Goal: Task Accomplishment & Management: Manage account settings

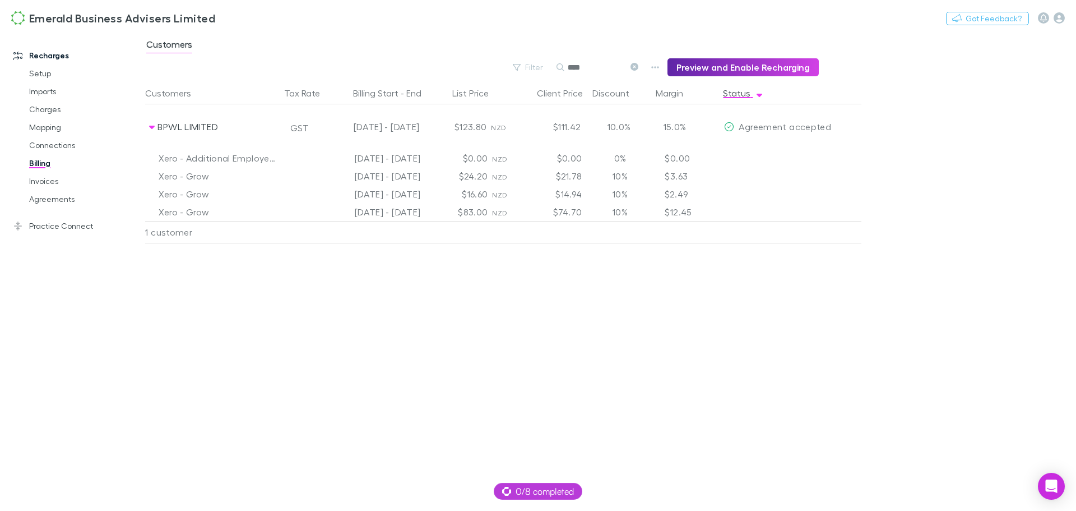
drag, startPoint x: 638, startPoint y: 67, endPoint x: 729, endPoint y: 507, distance: 449.9
click at [638, 67] on icon at bounding box center [635, 67] width 8 height 8
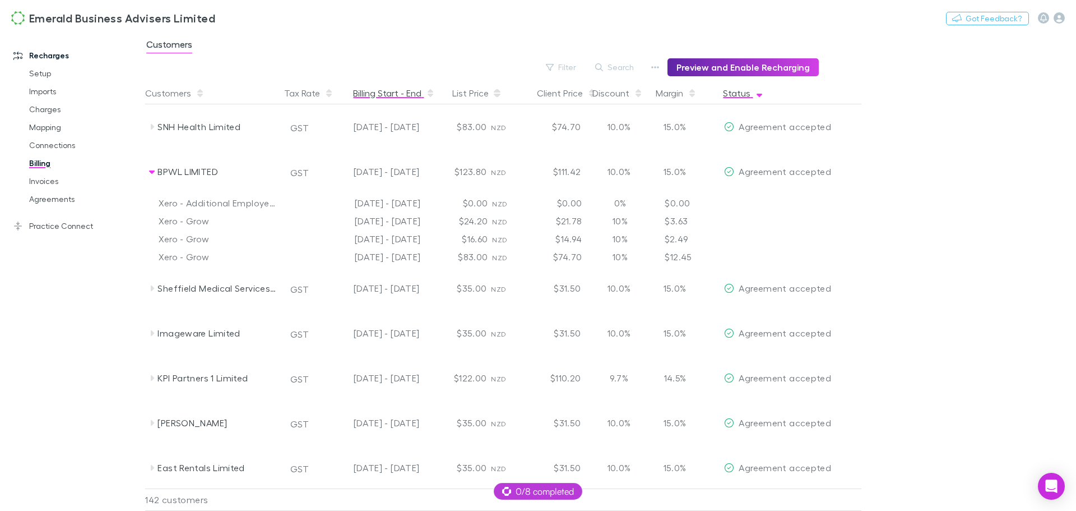
click at [384, 95] on button "Billing Start - End" at bounding box center [394, 93] width 82 height 22
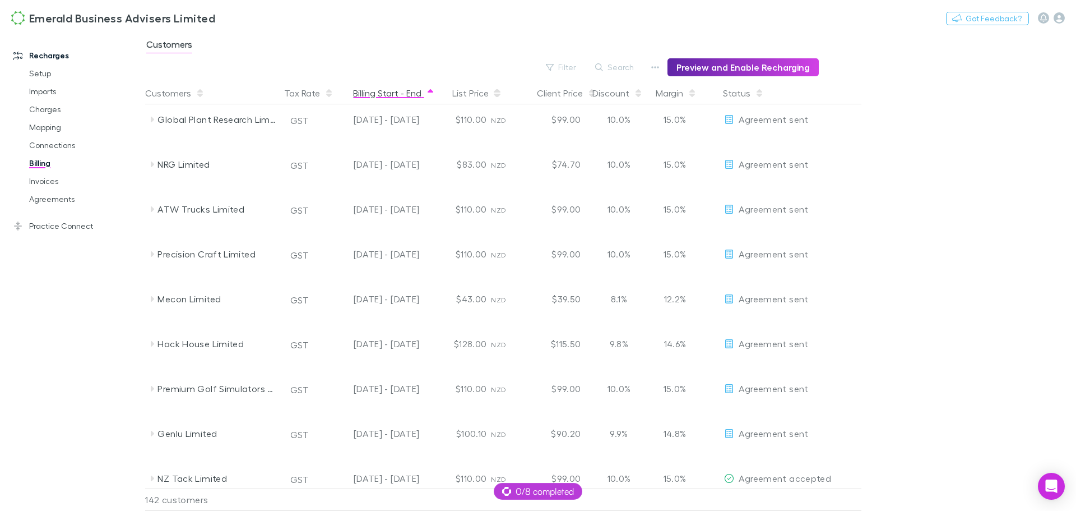
scroll to position [112, 0]
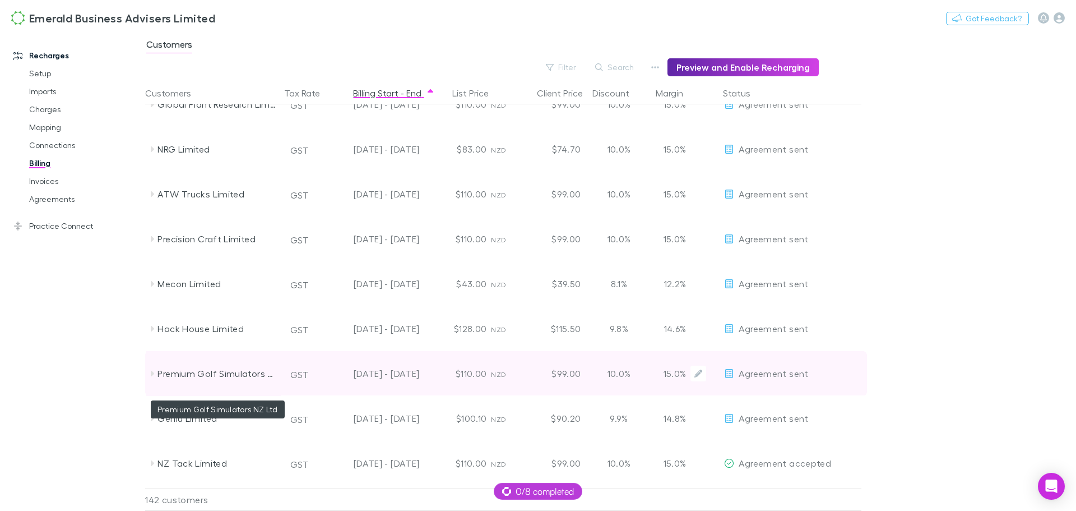
click at [250, 374] on div "Premium Golf Simulators NZ Ltd" at bounding box center [217, 373] width 119 height 45
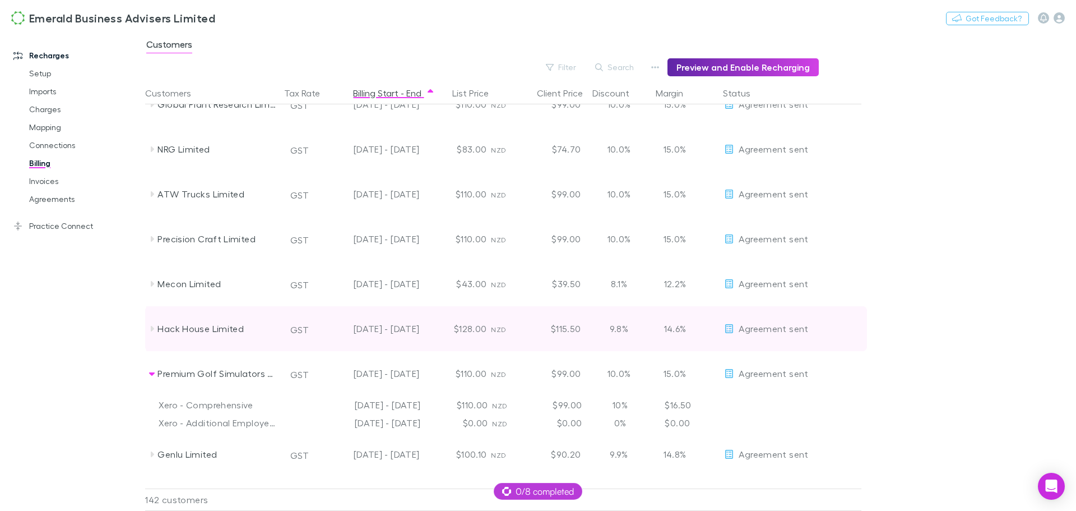
click at [153, 327] on icon at bounding box center [151, 328] width 9 height 9
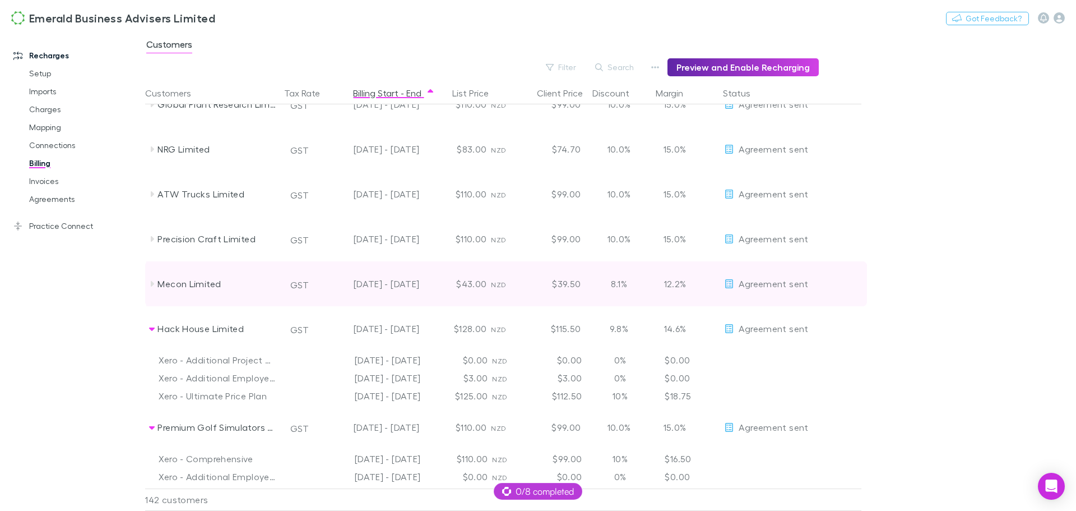
click at [151, 285] on icon at bounding box center [152, 284] width 3 height 6
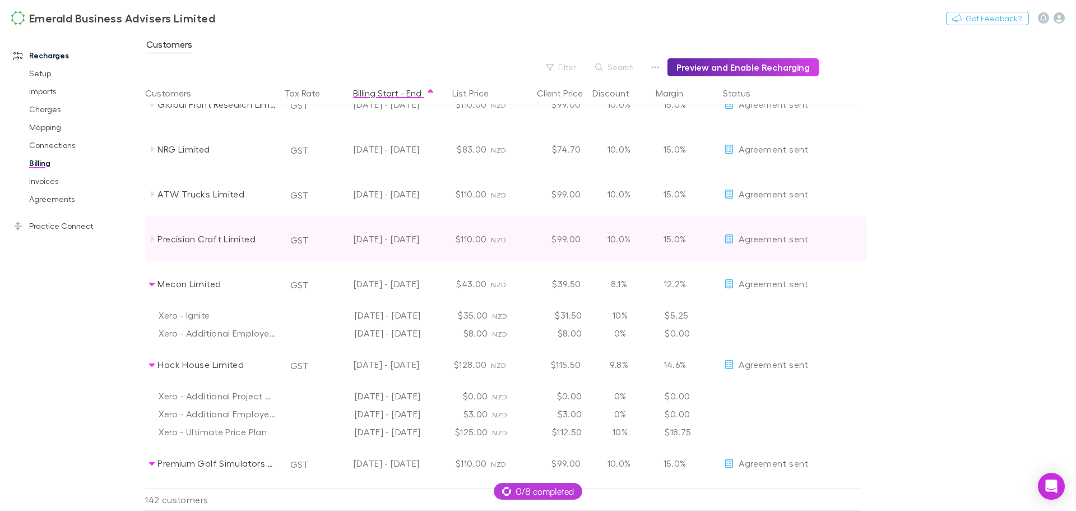
click at [152, 240] on icon at bounding box center [152, 239] width 3 height 6
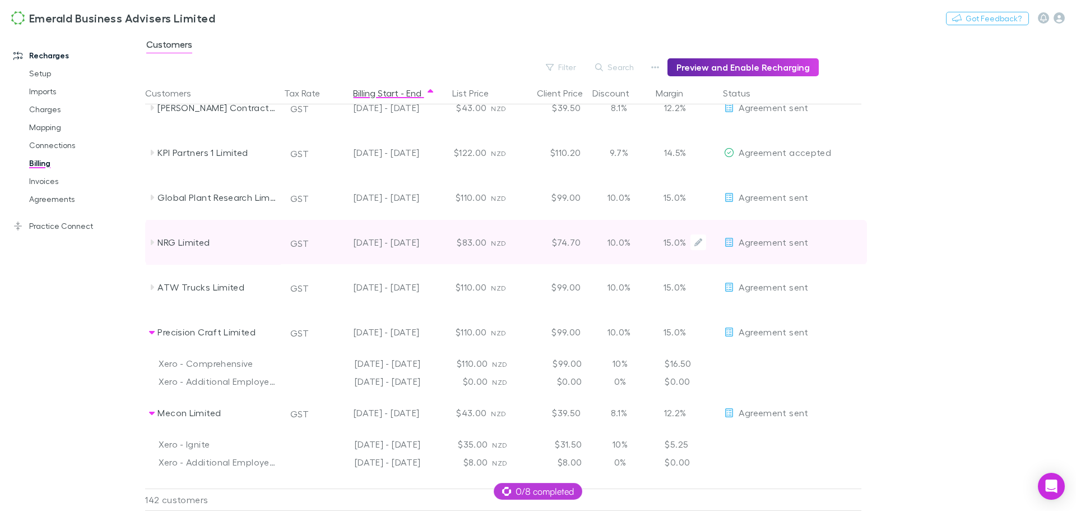
scroll to position [0, 0]
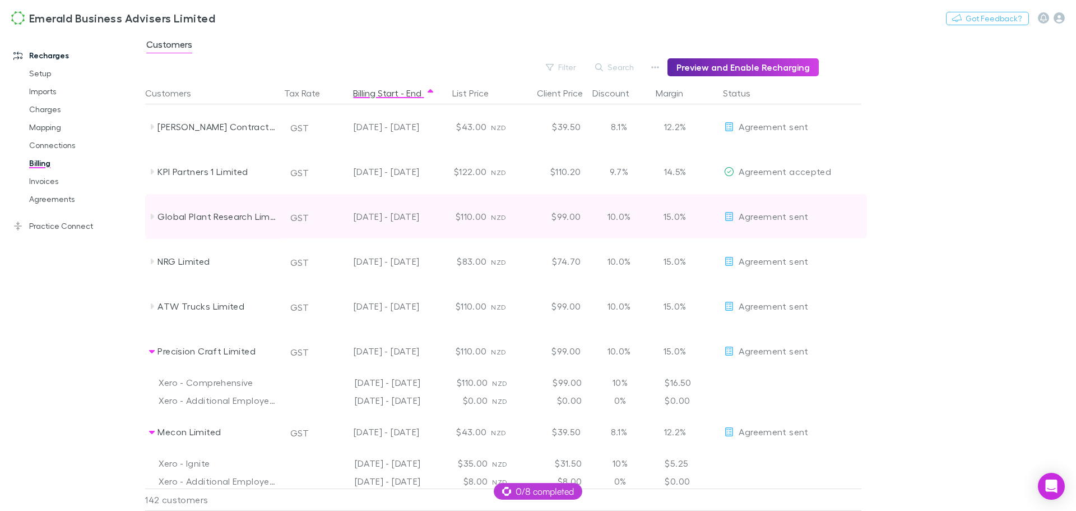
click at [151, 216] on icon at bounding box center [152, 217] width 3 height 6
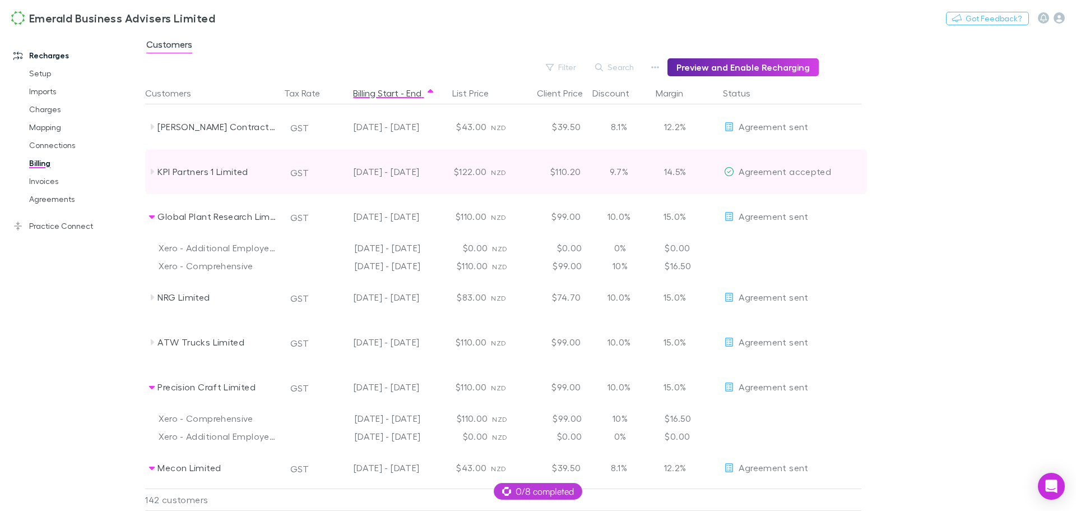
click at [153, 170] on icon at bounding box center [151, 171] width 9 height 9
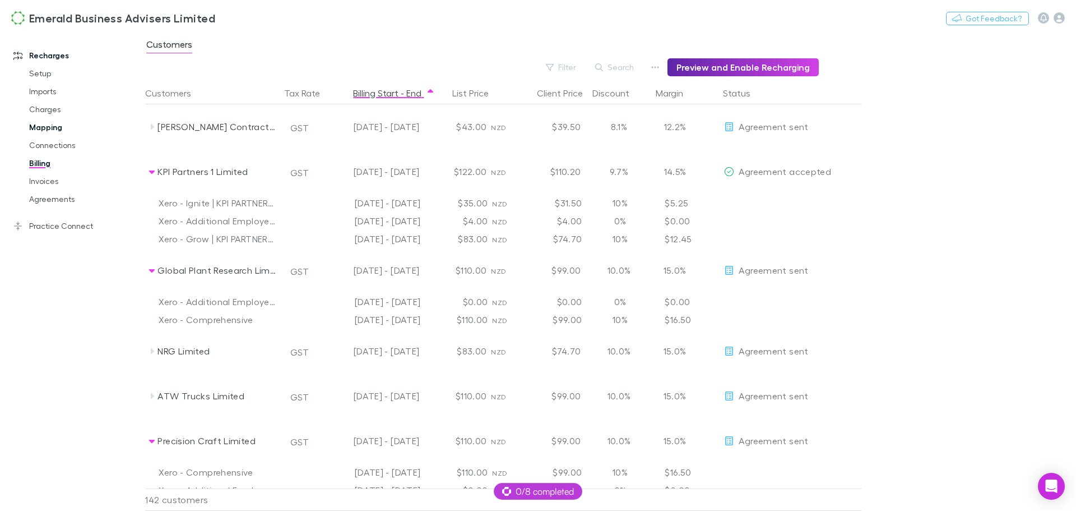
click at [41, 126] on link "Mapping" at bounding box center [84, 127] width 133 height 18
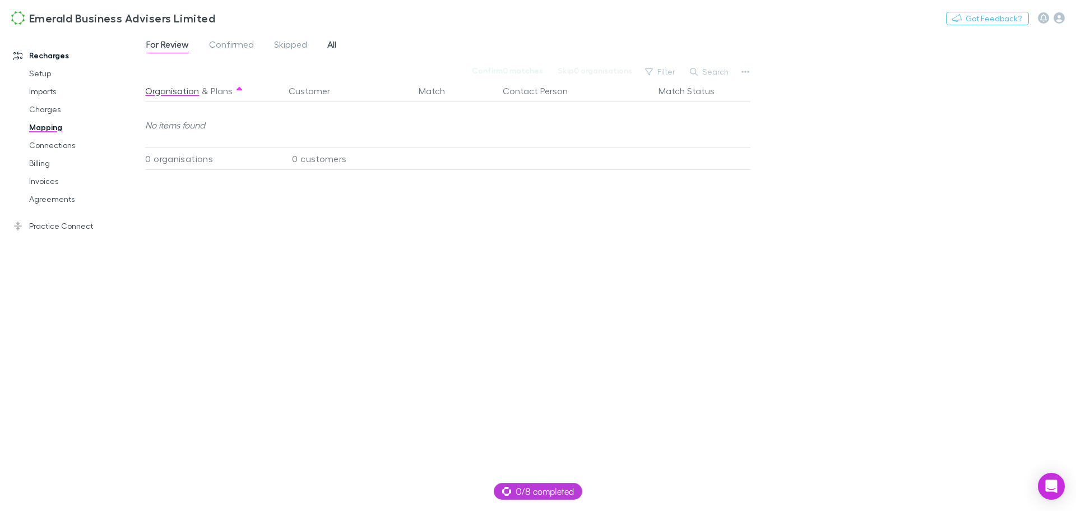
click at [333, 41] on span "All" at bounding box center [331, 46] width 9 height 15
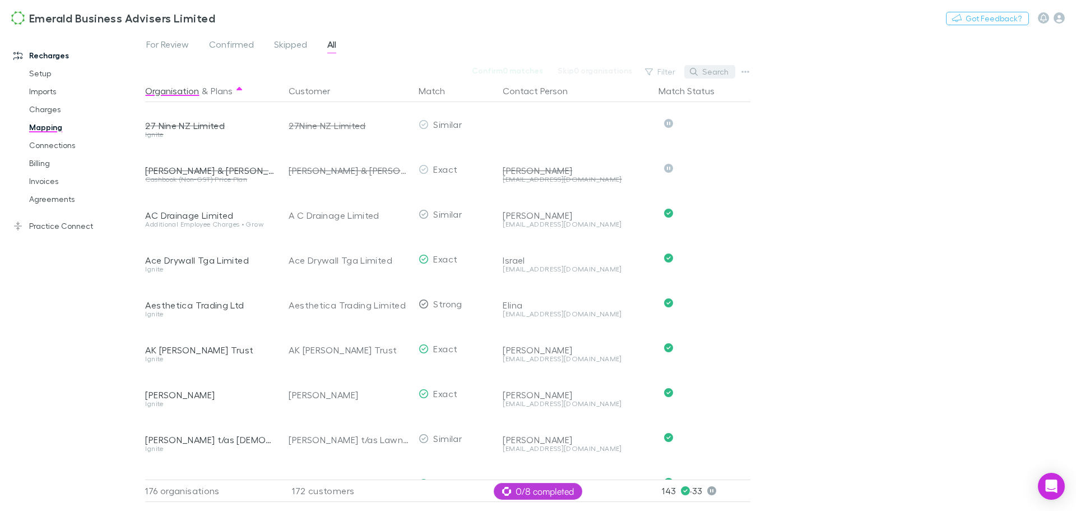
click at [723, 68] on button "Search" at bounding box center [709, 71] width 51 height 13
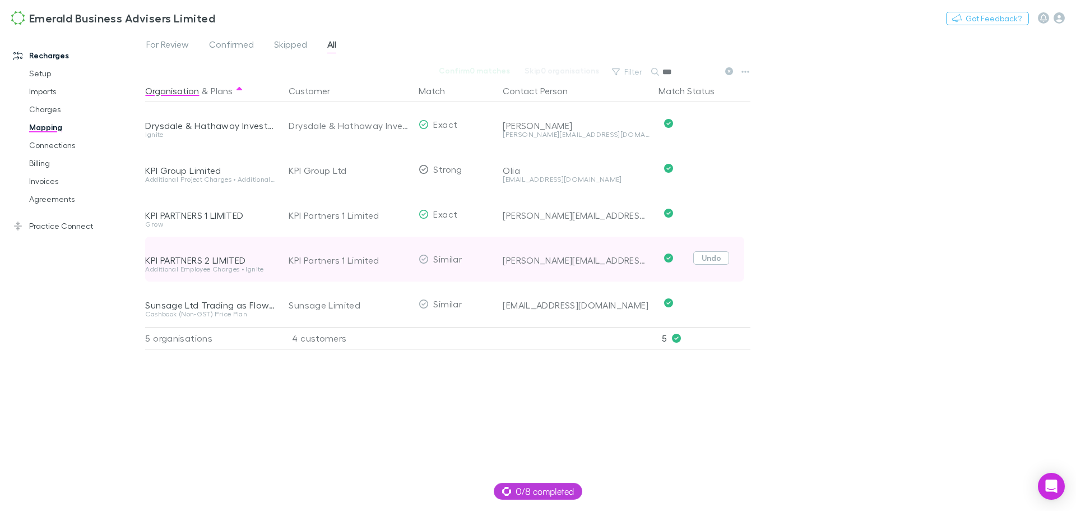
type input "***"
click at [714, 258] on button "Undo" at bounding box center [711, 257] width 36 height 13
click at [392, 258] on button "button" at bounding box center [395, 258] width 13 height 13
click at [334, 260] on div "Select a customer" at bounding box center [346, 258] width 114 height 13
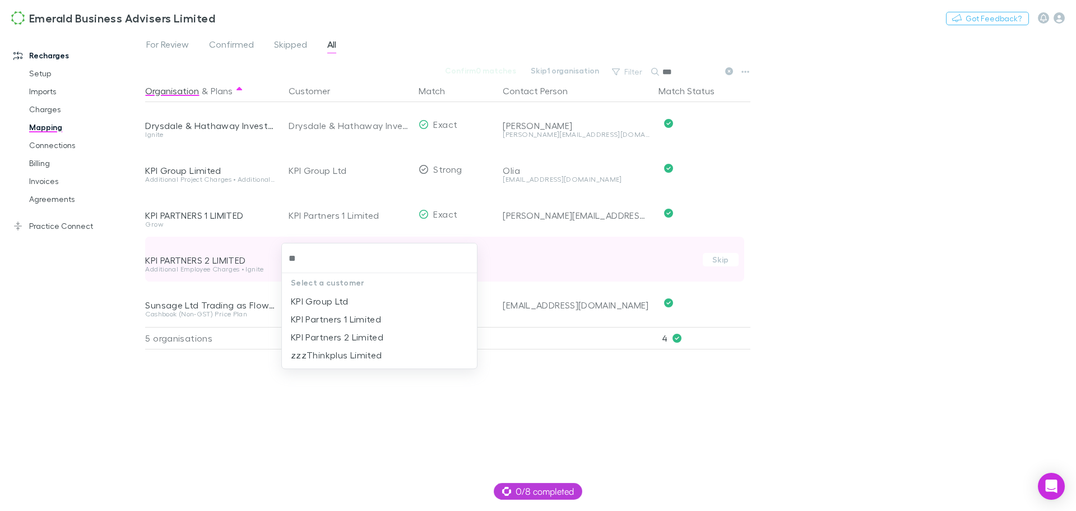
type input "***"
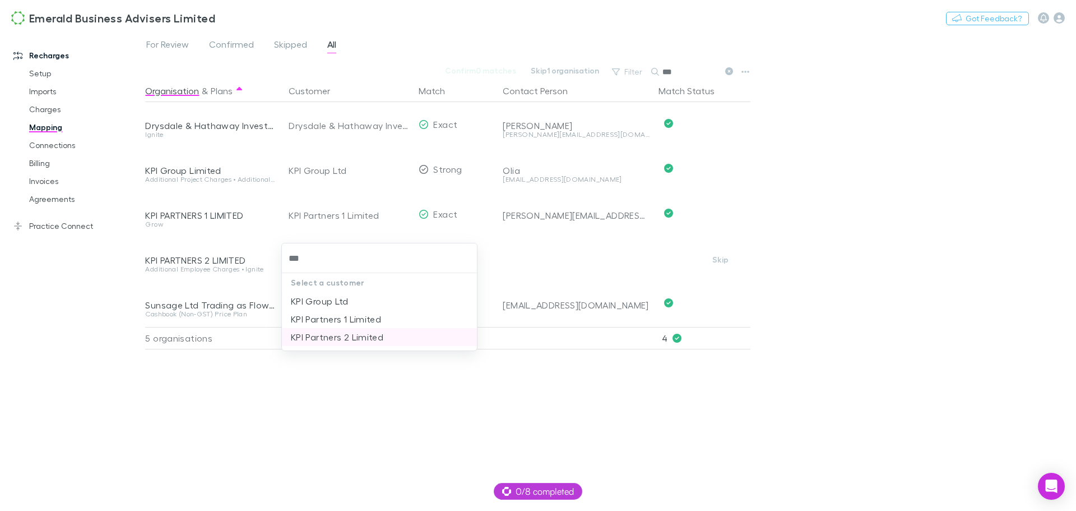
click at [343, 337] on li "KPI Partners 2 Limited" at bounding box center [379, 337] width 195 height 18
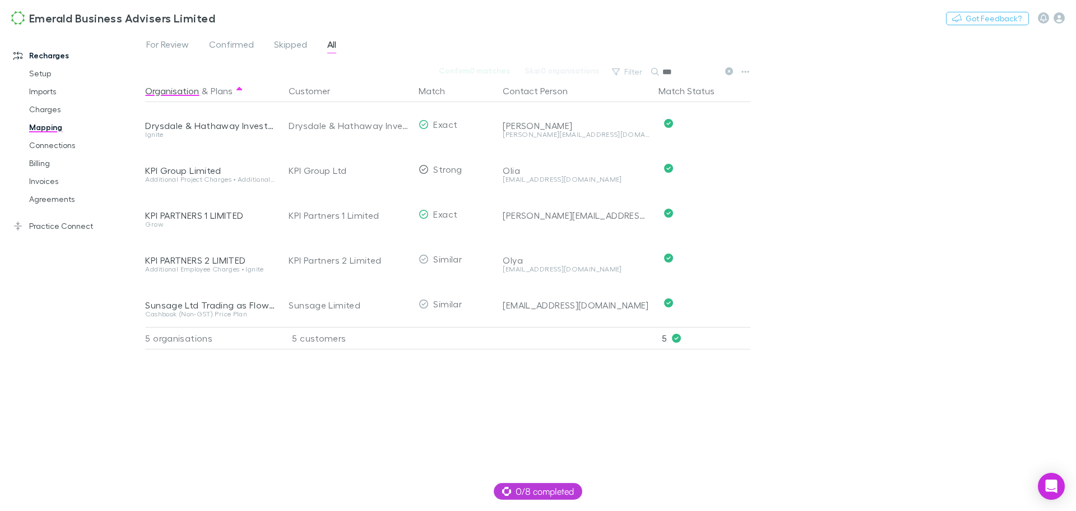
click at [729, 71] on icon at bounding box center [729, 71] width 8 height 8
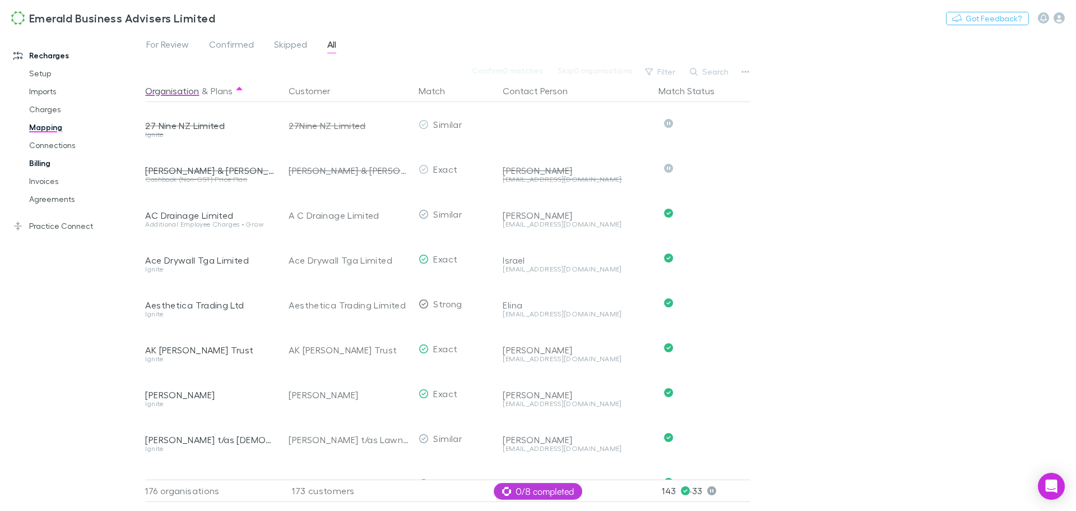
click at [39, 159] on link "Billing" at bounding box center [84, 163] width 133 height 18
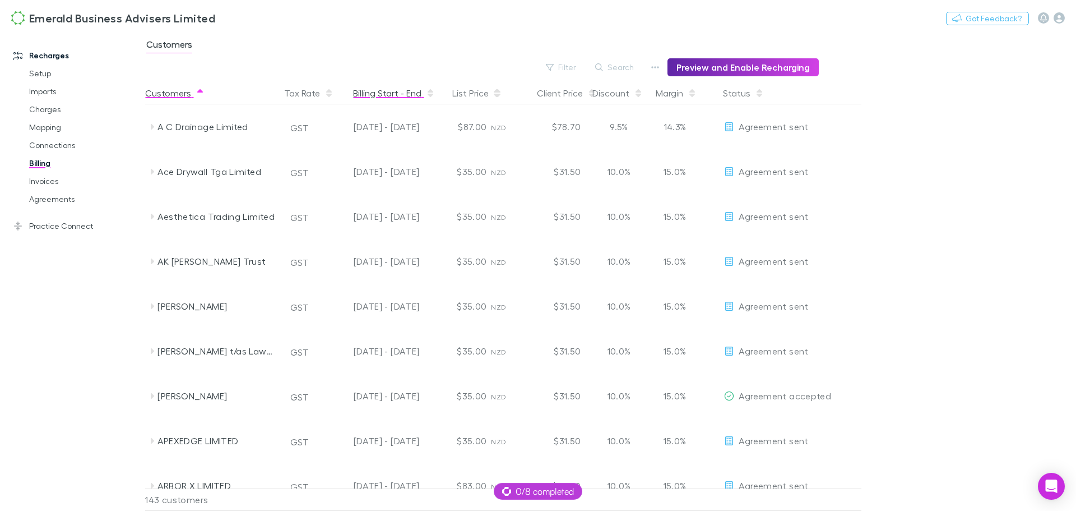
click at [390, 89] on button "Billing Start - End" at bounding box center [394, 93] width 82 height 22
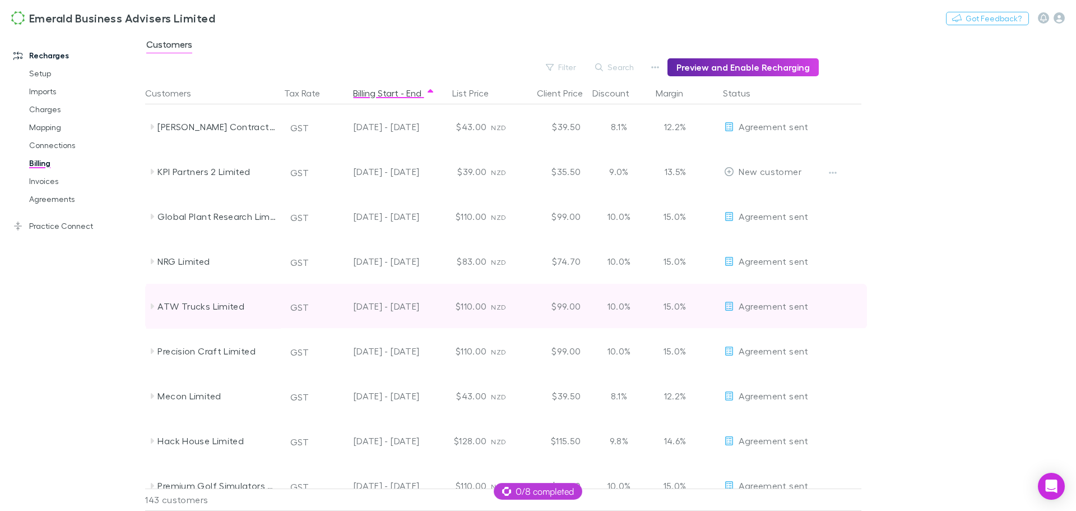
click at [153, 304] on icon at bounding box center [151, 306] width 9 height 9
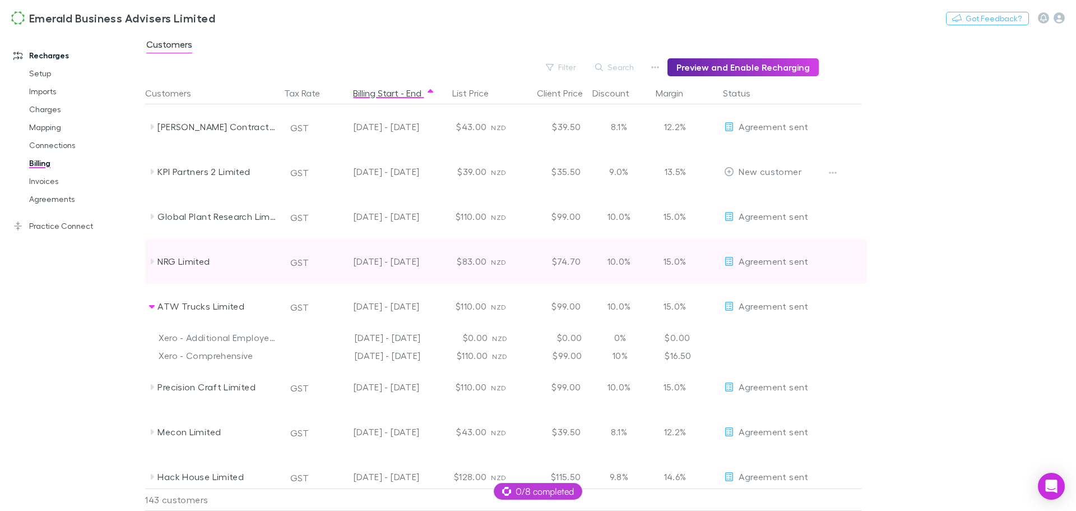
click at [154, 258] on icon at bounding box center [151, 261] width 9 height 9
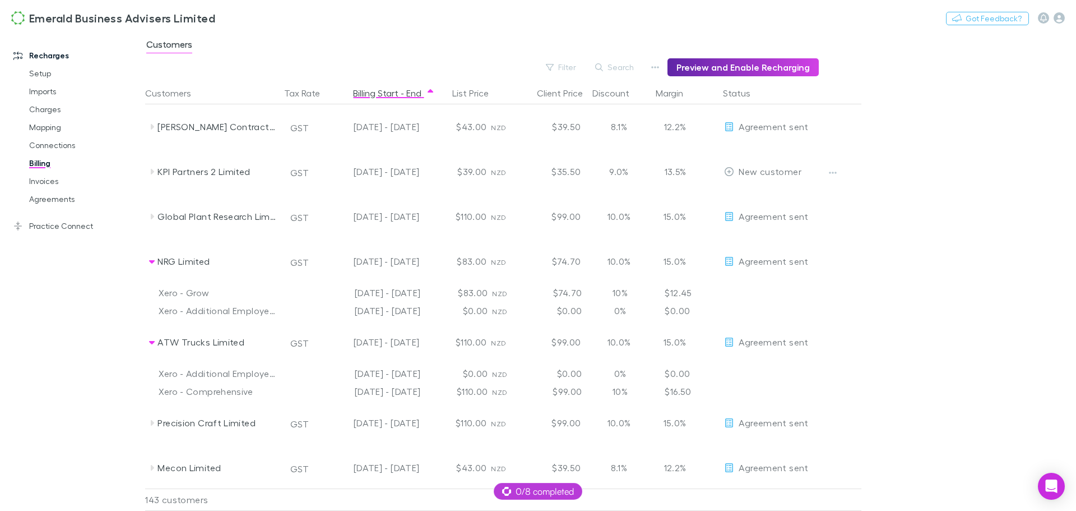
click at [947, 203] on main "Customers Filter Search Preview and Enable Recharging Customers Tax Rate Billin…" at bounding box center [610, 270] width 931 height 479
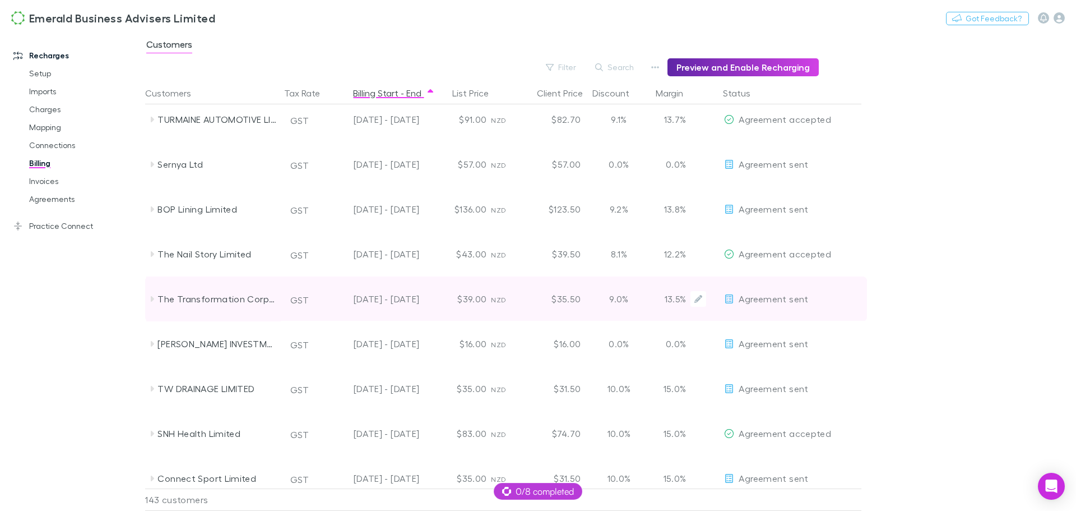
scroll to position [841, 0]
click at [151, 299] on icon at bounding box center [152, 300] width 3 height 6
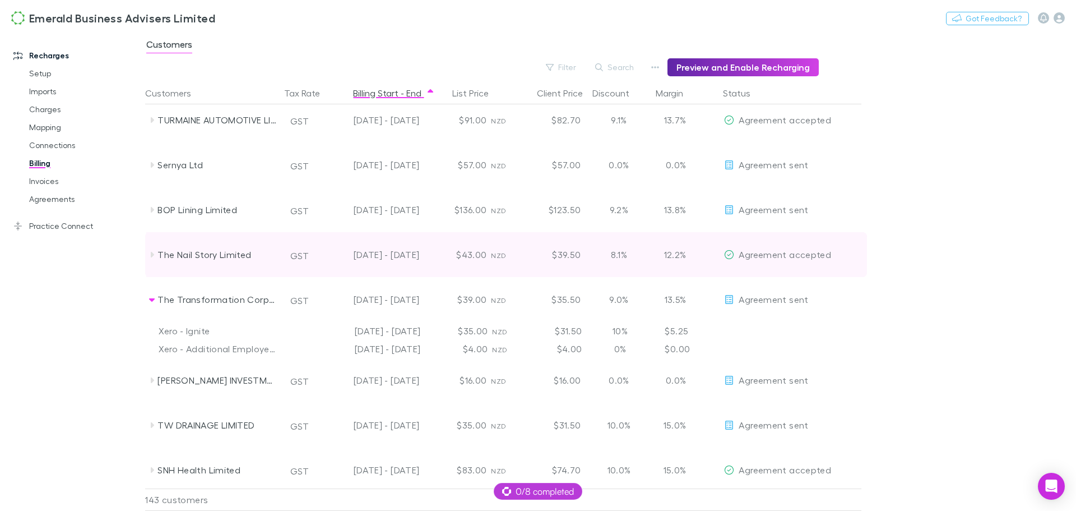
click at [151, 257] on icon at bounding box center [151, 254] width 9 height 9
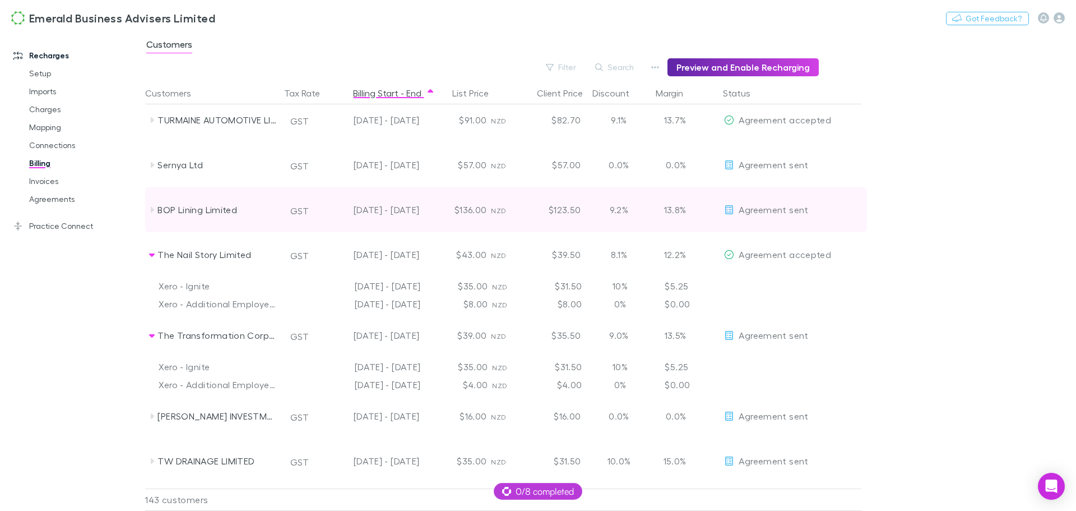
click at [154, 209] on icon at bounding box center [151, 209] width 9 height 9
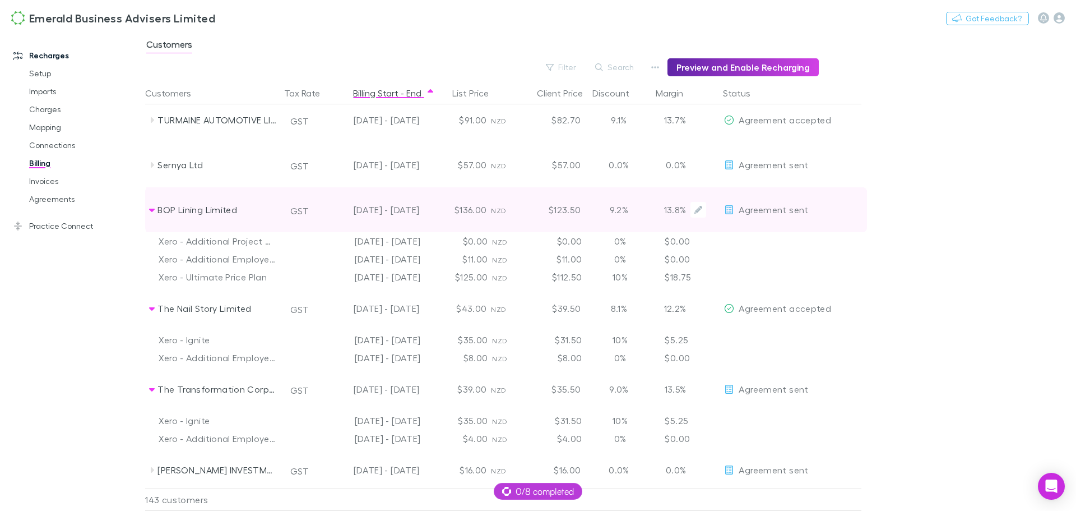
scroll to position [785, 0]
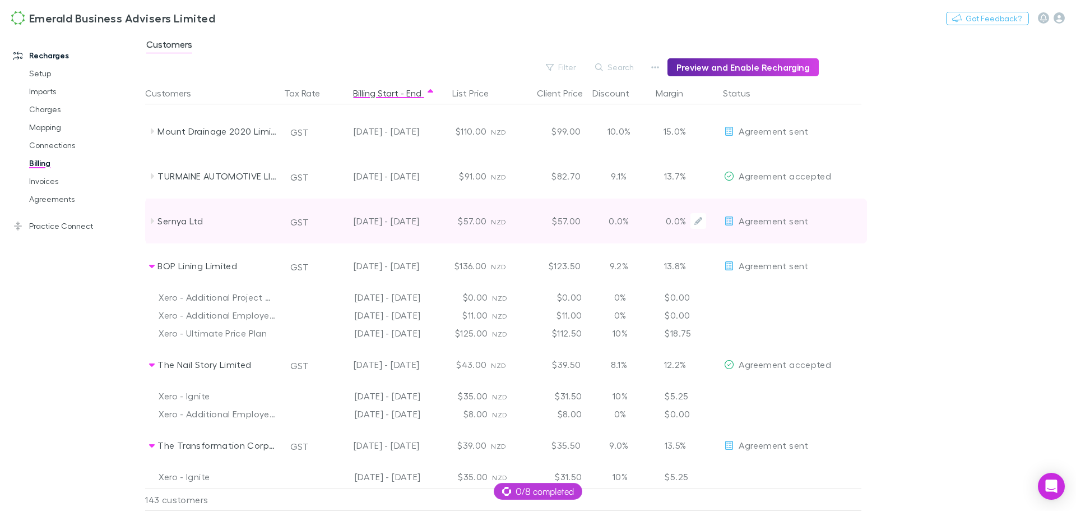
click at [156, 214] on div "Sernya Ltd" at bounding box center [213, 220] width 135 height 45
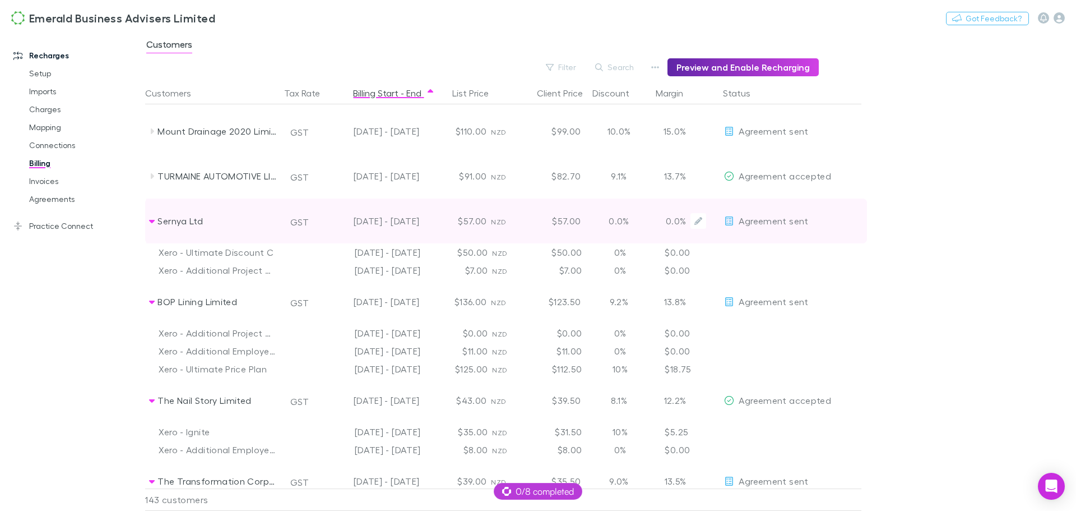
click at [156, 214] on div "Sernya Ltd" at bounding box center [213, 220] width 135 height 45
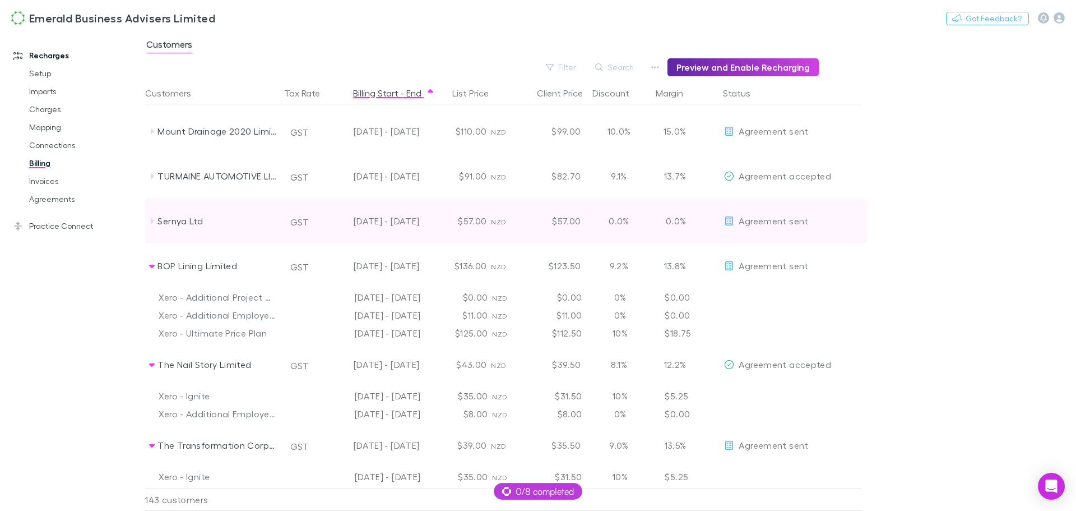
click at [149, 220] on icon at bounding box center [151, 220] width 9 height 9
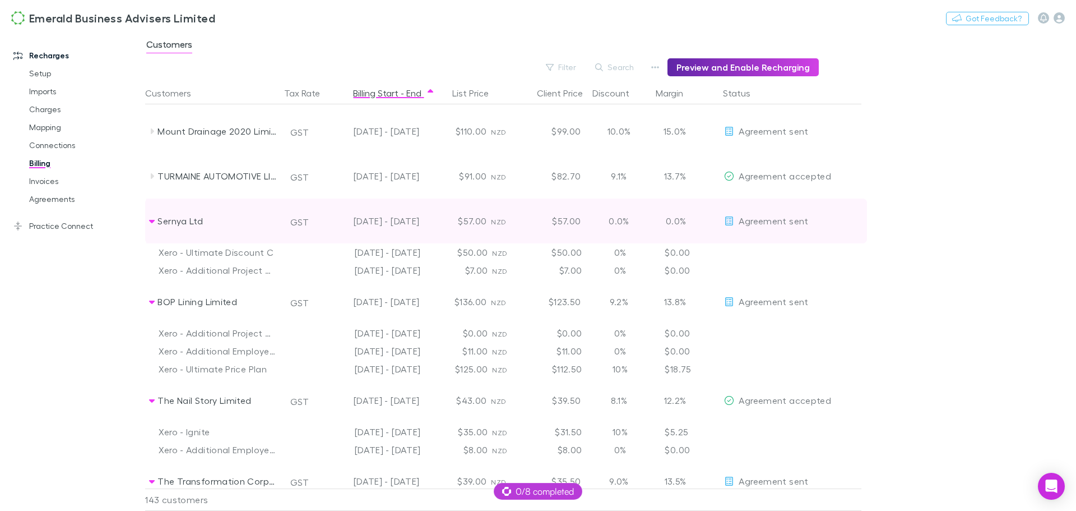
click at [149, 220] on icon at bounding box center [152, 221] width 6 height 3
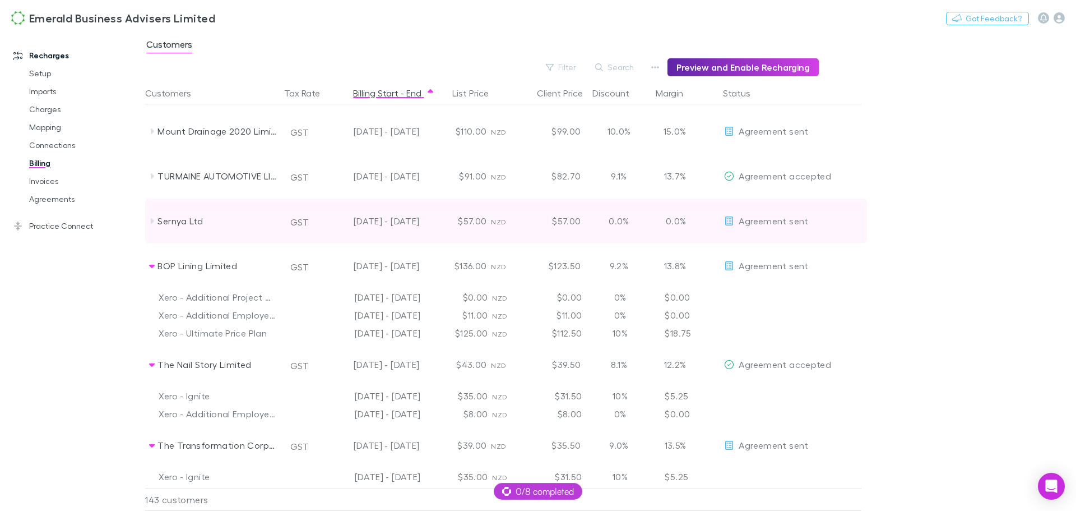
click at [149, 220] on icon at bounding box center [151, 220] width 9 height 9
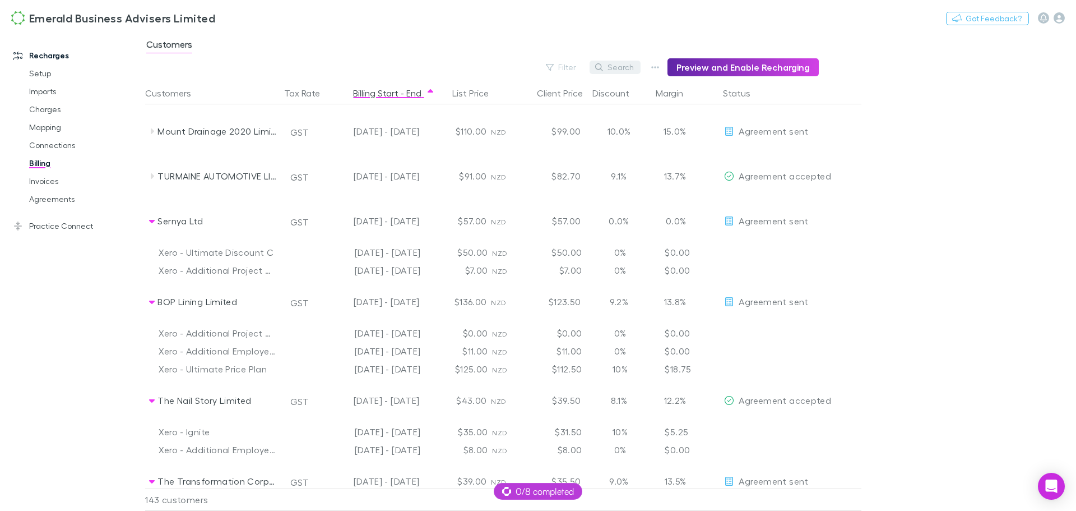
click at [621, 67] on button "Search" at bounding box center [615, 67] width 51 height 13
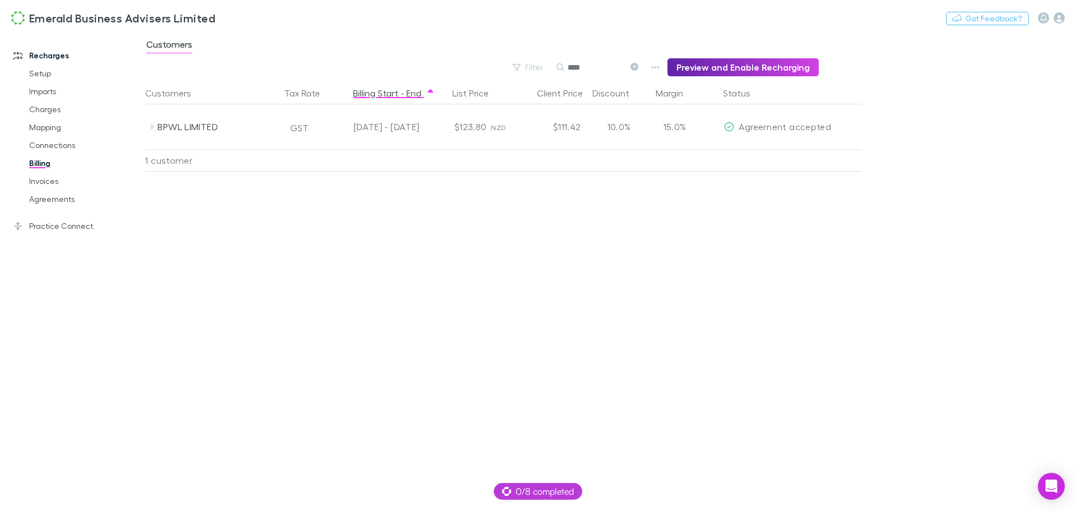
type input "****"
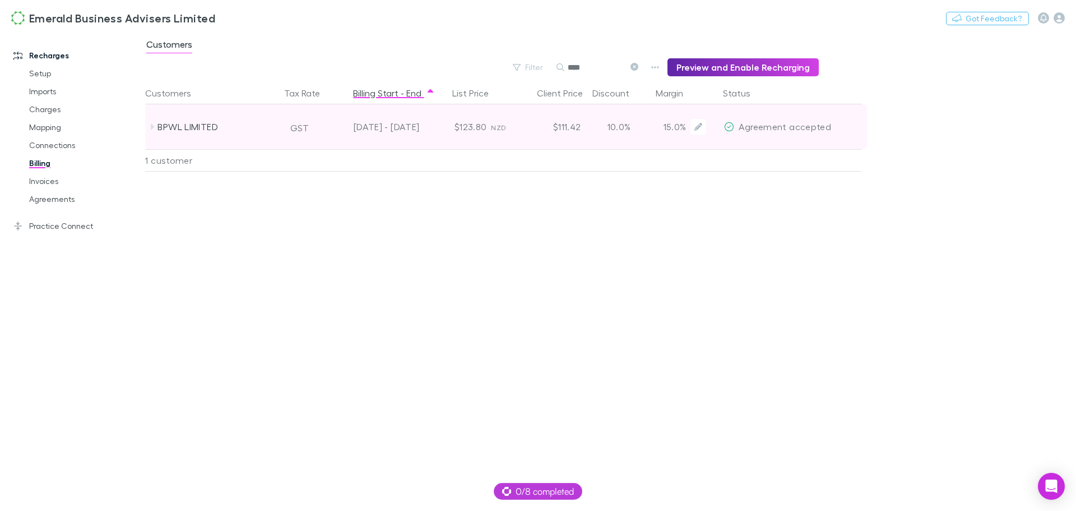
click at [160, 127] on div "BPWL LIMITED" at bounding box center [217, 126] width 119 height 45
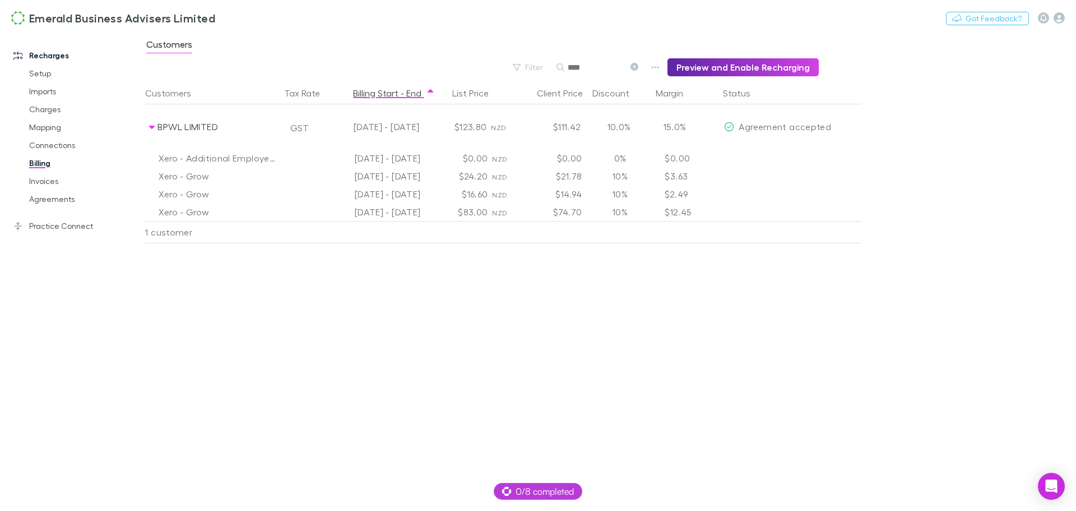
click at [638, 67] on icon at bounding box center [635, 67] width 8 height 8
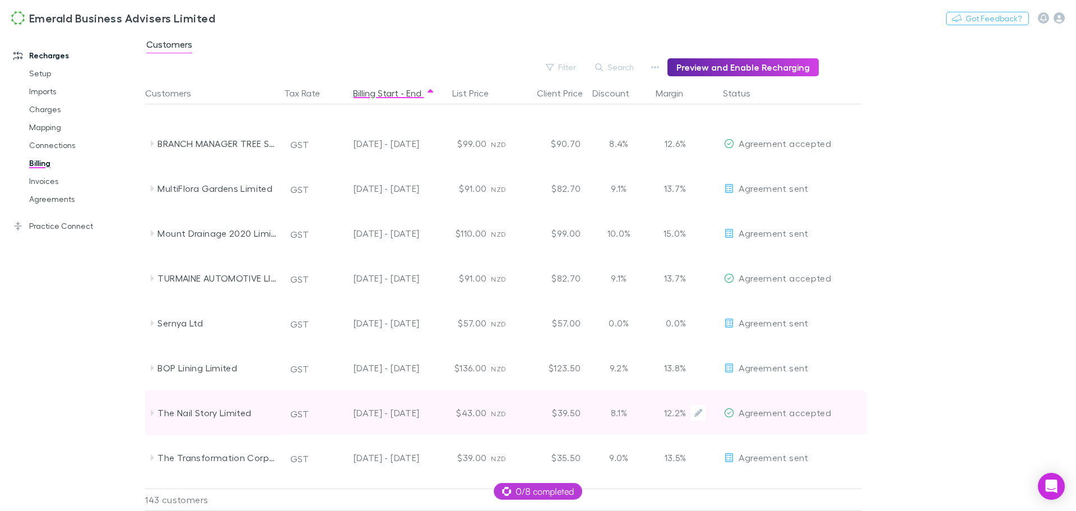
scroll to position [673, 0]
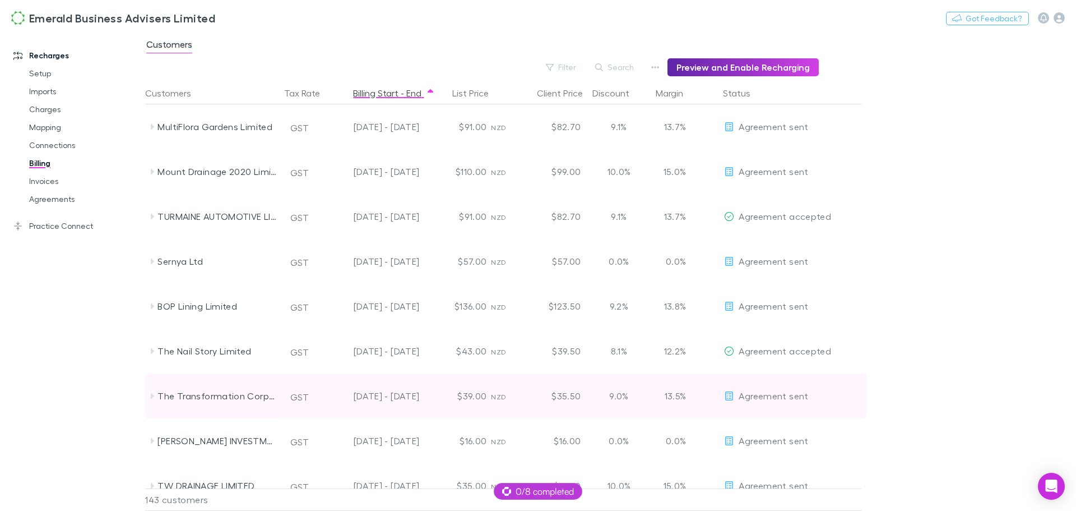
click at [153, 397] on icon at bounding box center [152, 396] width 3 height 6
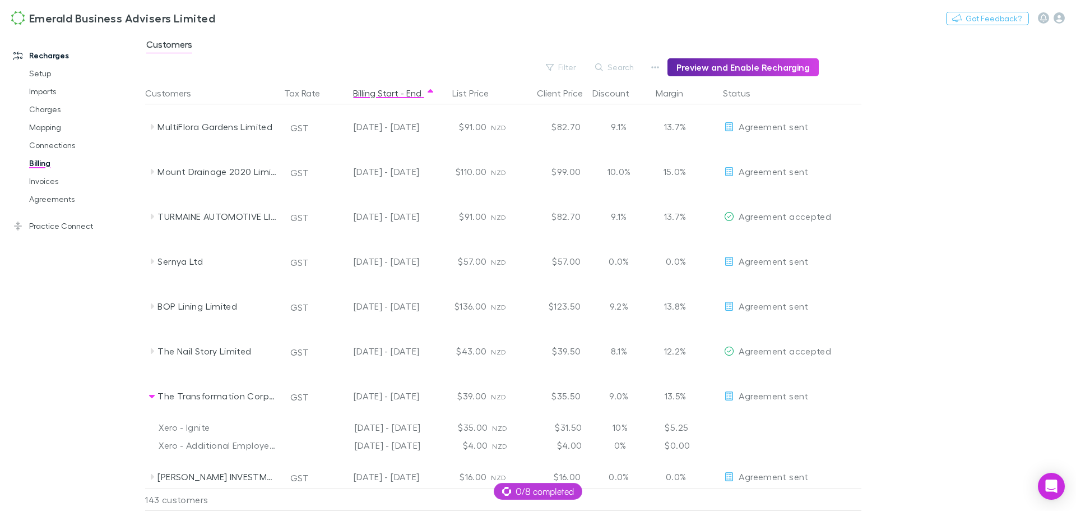
click at [142, 398] on div at bounding box center [142, 262] width 3 height 459
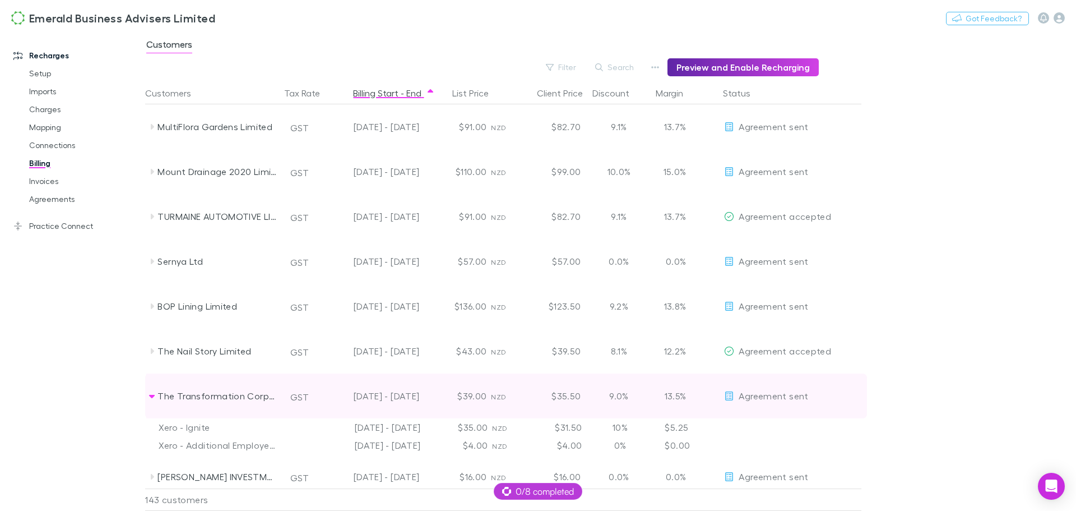
click at [153, 394] on icon at bounding box center [151, 395] width 9 height 9
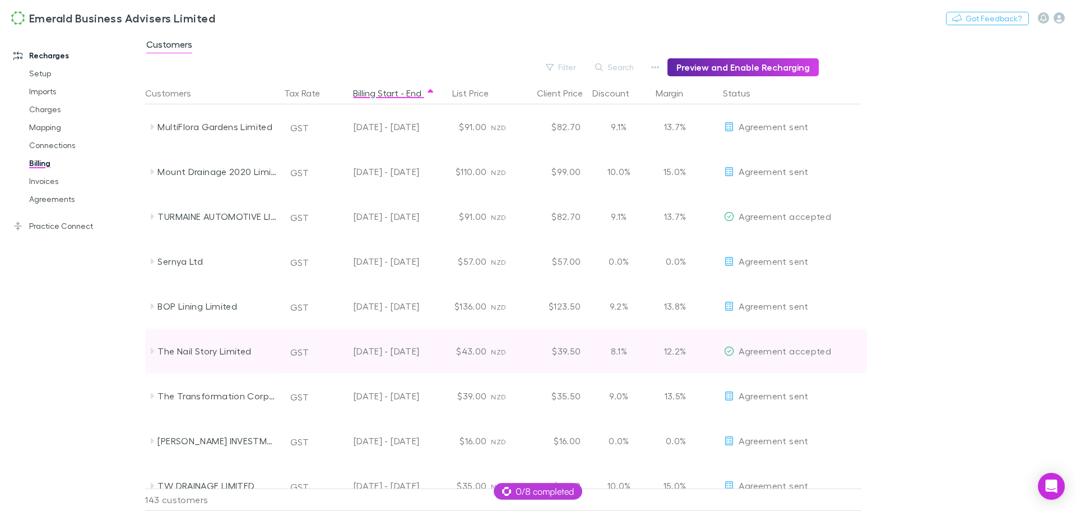
click at [152, 351] on icon at bounding box center [152, 351] width 3 height 6
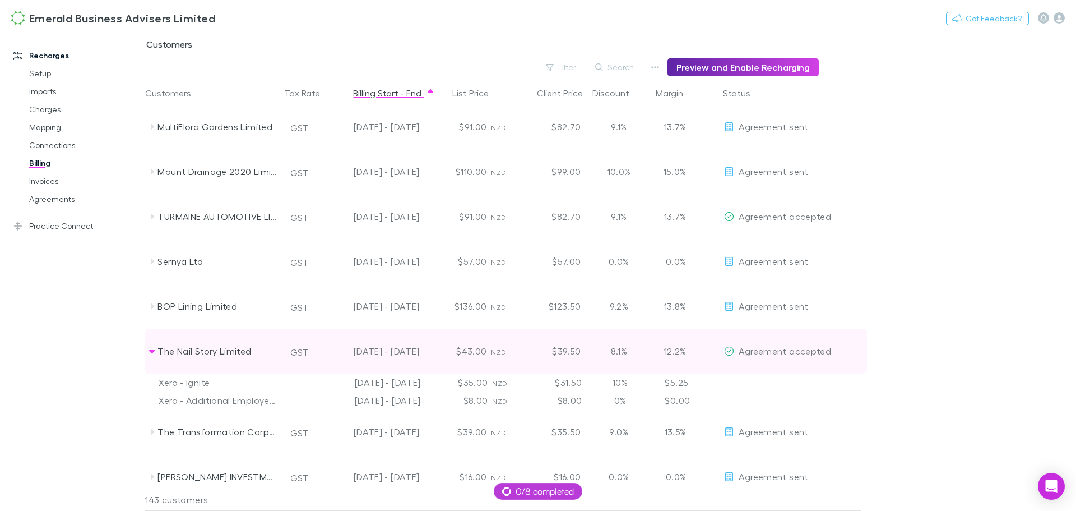
click at [154, 354] on icon at bounding box center [151, 350] width 9 height 9
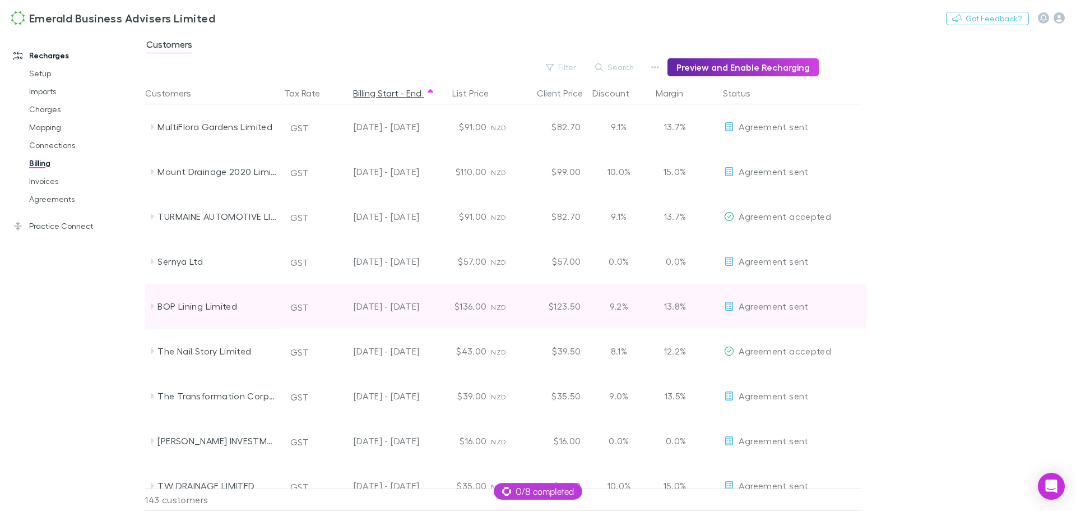
click at [154, 308] on icon at bounding box center [151, 306] width 9 height 9
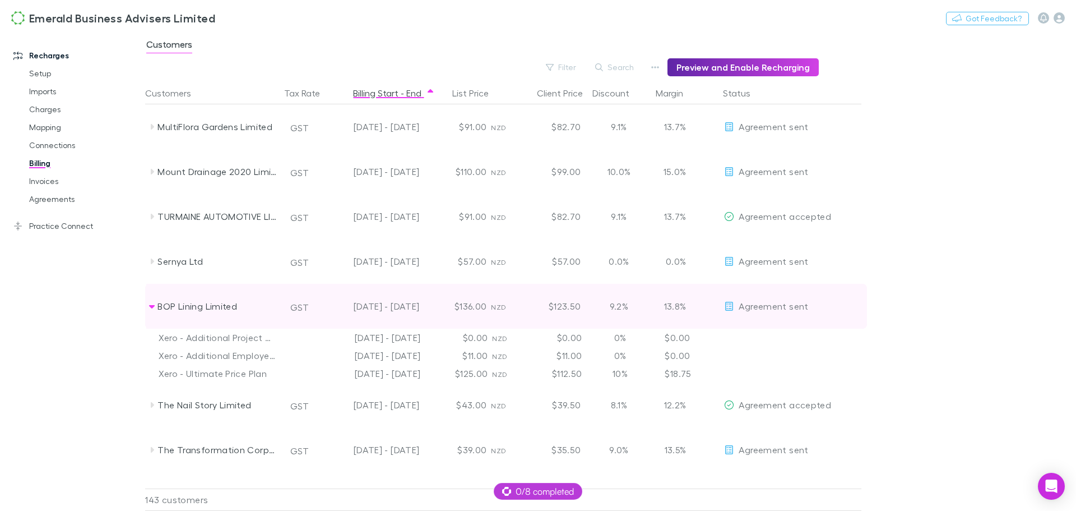
click at [154, 308] on icon at bounding box center [151, 306] width 9 height 9
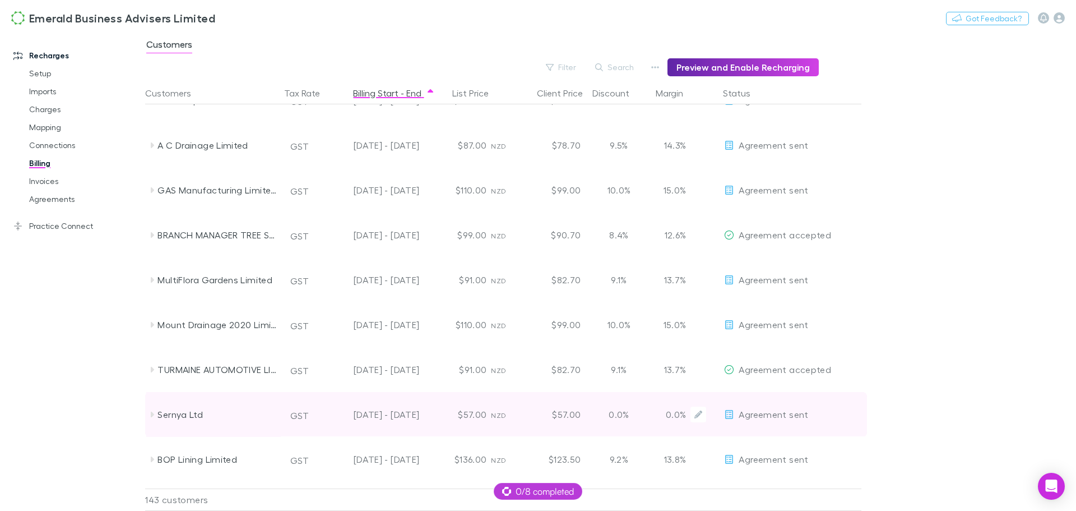
scroll to position [504, 0]
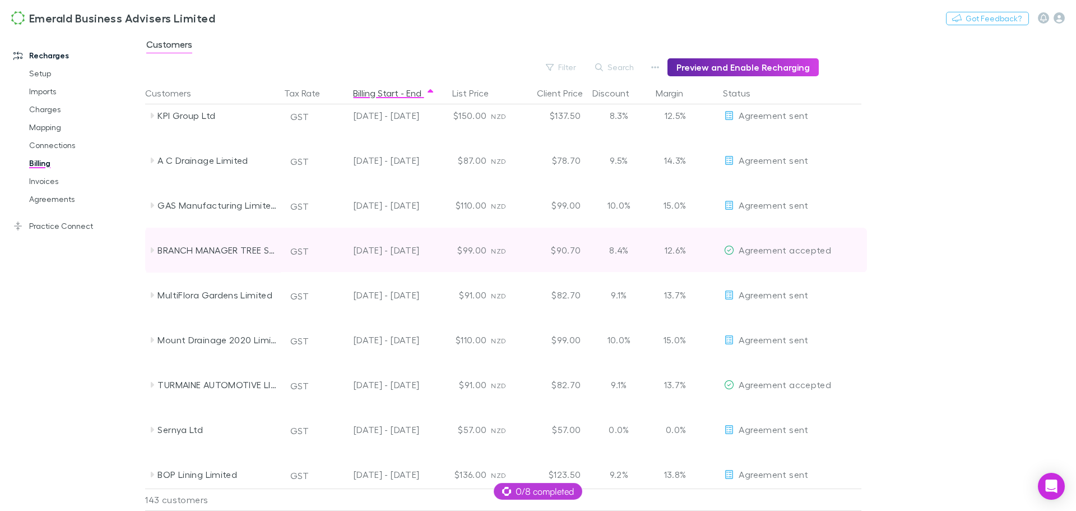
click at [153, 250] on icon at bounding box center [152, 250] width 3 height 6
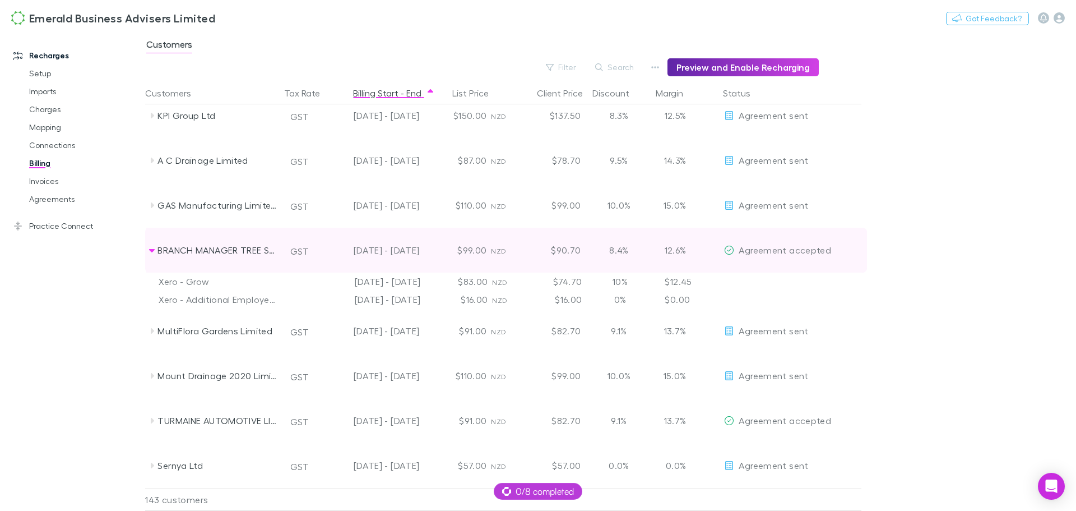
click at [153, 250] on icon at bounding box center [152, 250] width 6 height 3
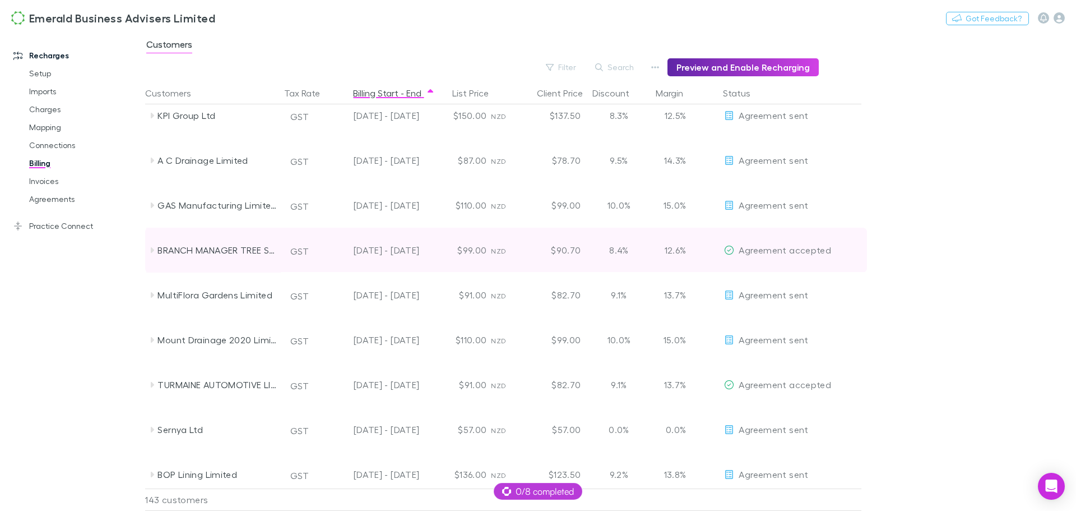
click at [153, 250] on icon at bounding box center [152, 250] width 3 height 6
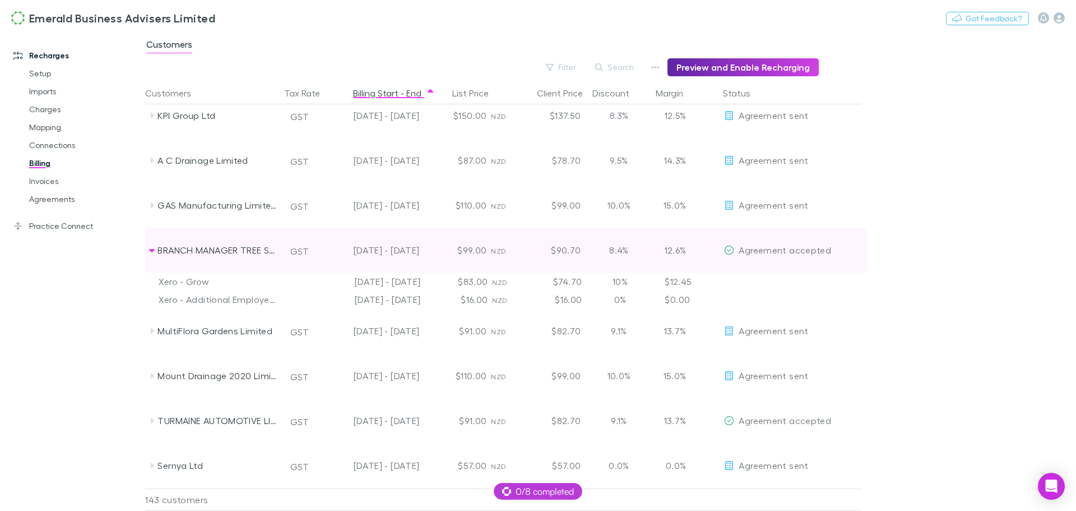
click at [153, 250] on icon at bounding box center [152, 250] width 6 height 3
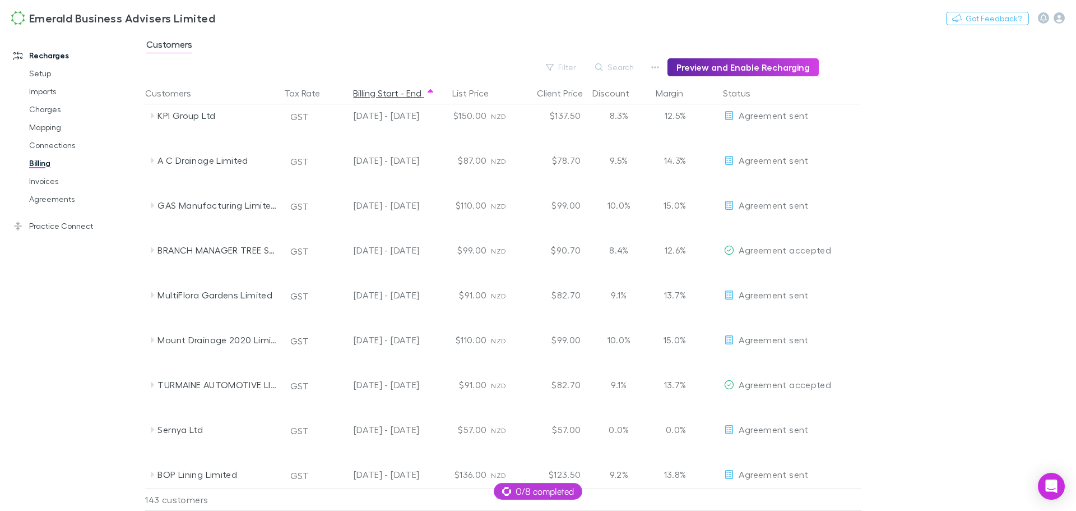
click at [986, 174] on main "Customers Filter Search Preview and Enable Recharging Customers Tax Rate Billin…" at bounding box center [610, 270] width 931 height 479
click at [43, 145] on link "Connections" at bounding box center [84, 145] width 133 height 18
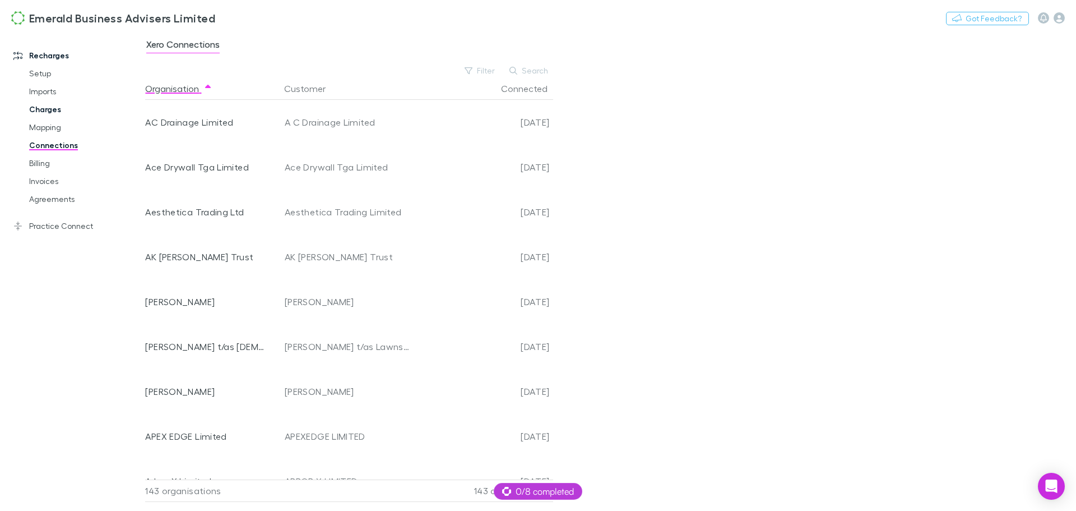
click at [47, 108] on link "Charges" at bounding box center [84, 109] width 133 height 18
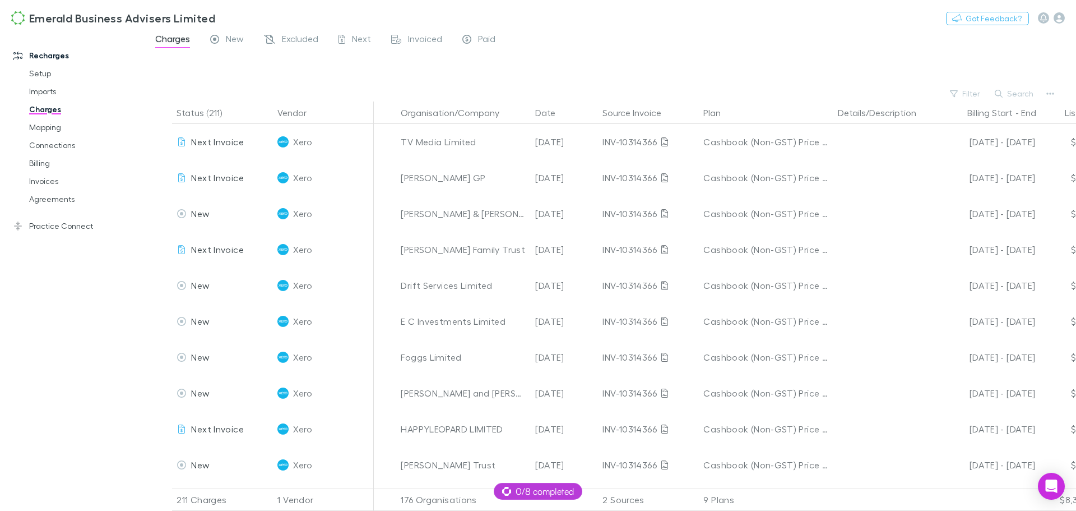
click at [1016, 91] on button "Search" at bounding box center [1014, 93] width 51 height 13
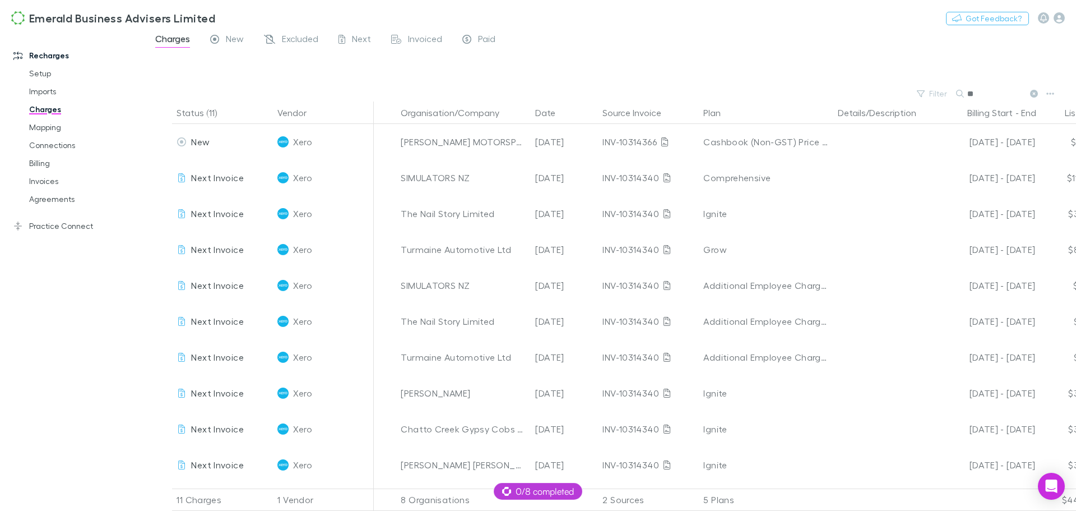
type input "*"
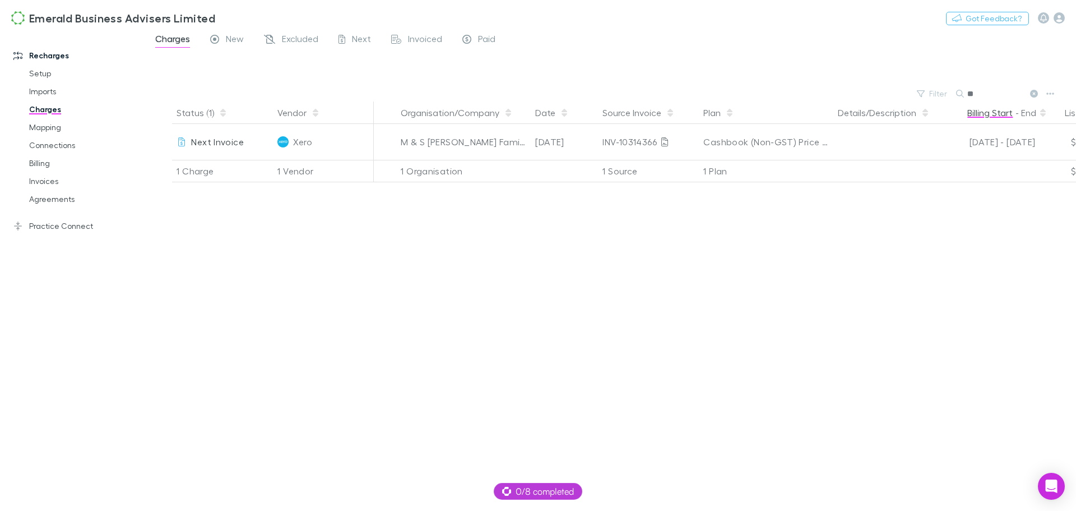
type input "*"
drag, startPoint x: 997, startPoint y: 94, endPoint x: 923, endPoint y: 96, distance: 73.5
click at [923, 95] on div "Filter Search ******" at bounding box center [610, 94] width 931 height 16
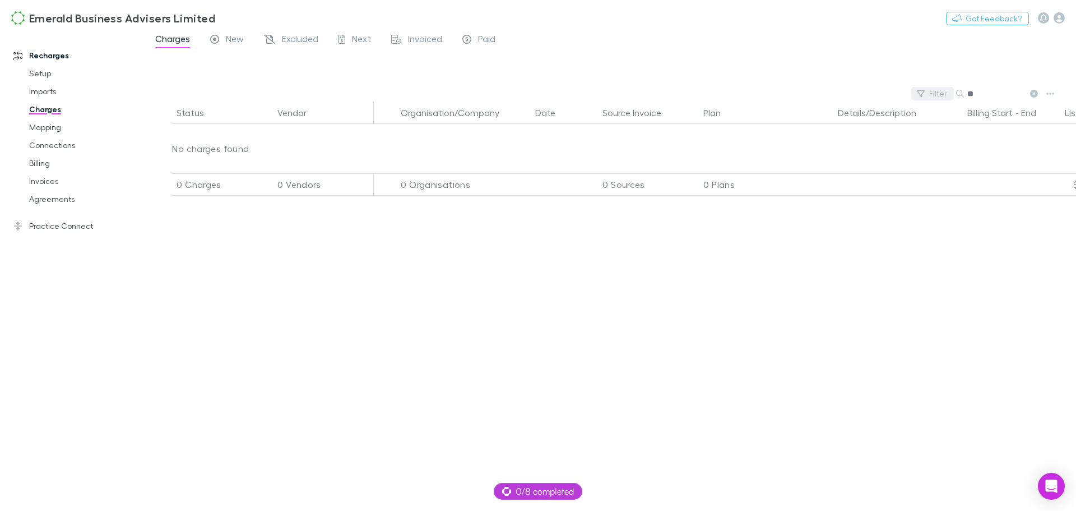
type input "*"
click at [1000, 91] on input "****" at bounding box center [996, 94] width 56 height 16
type input "*"
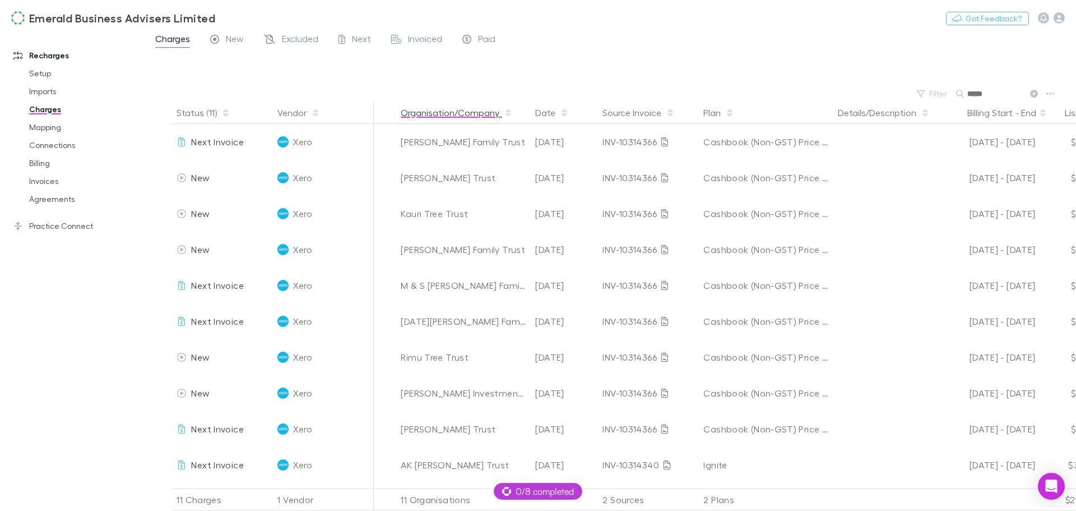
type input "*****"
click at [425, 110] on button "Organisation/Company" at bounding box center [457, 112] width 112 height 22
